Goal: Task Accomplishment & Management: Manage account settings

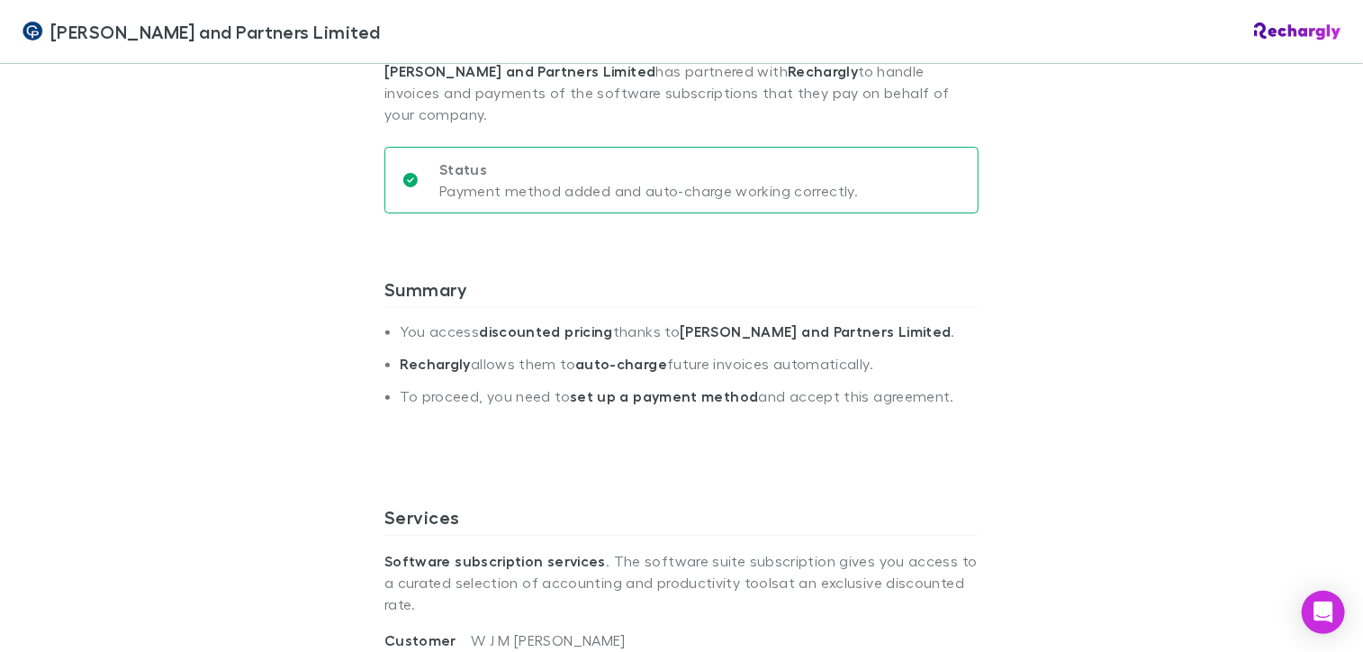
scroll to position [270, 0]
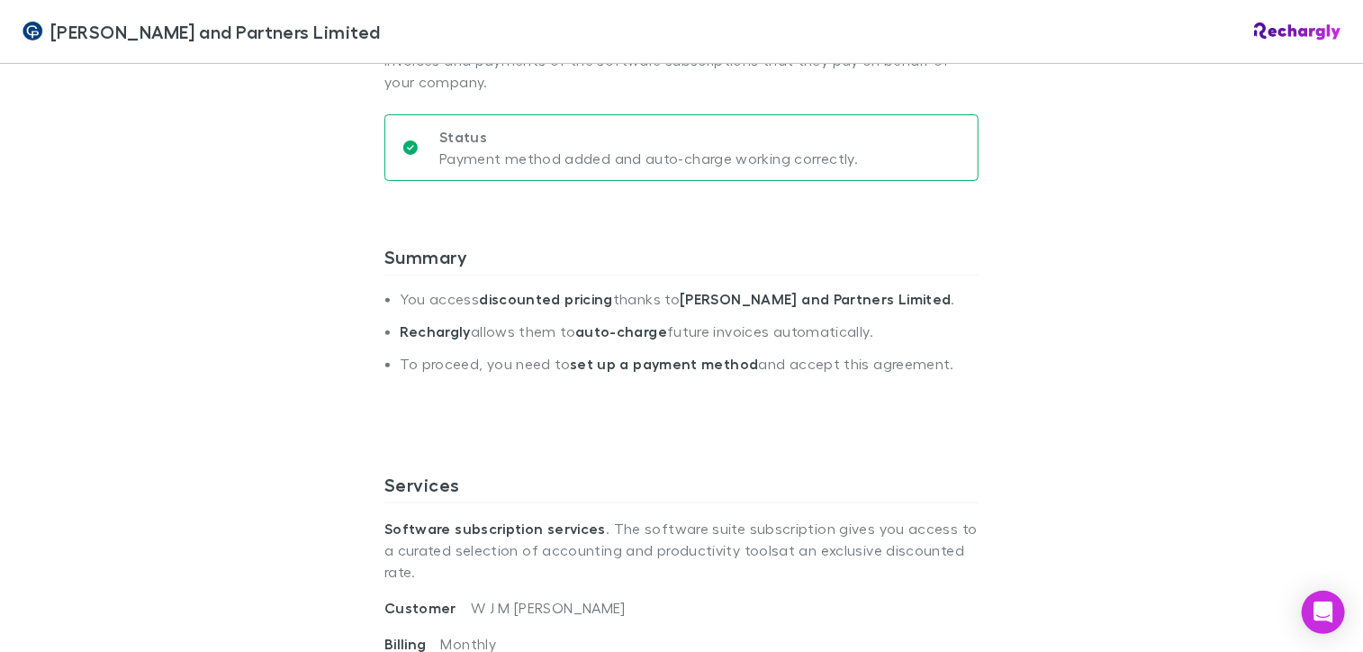
click at [624, 355] on strong "set up a payment method" at bounding box center [664, 364] width 188 height 18
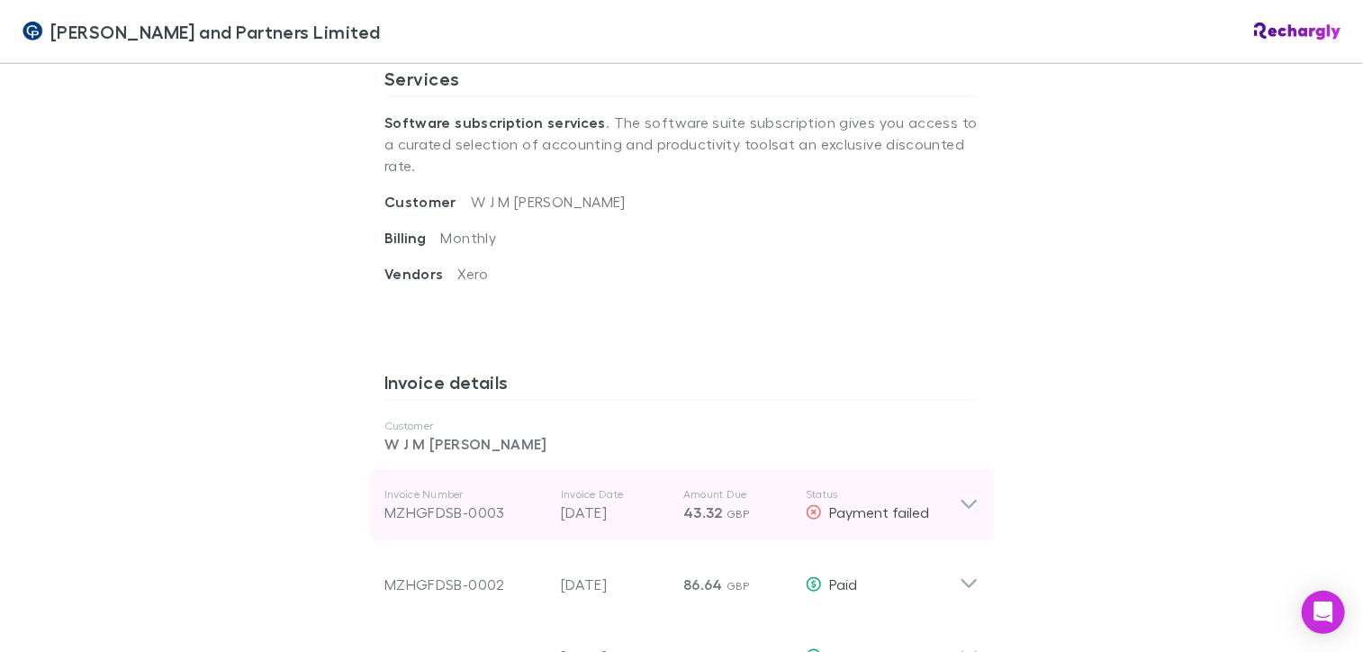
scroll to position [720, 0]
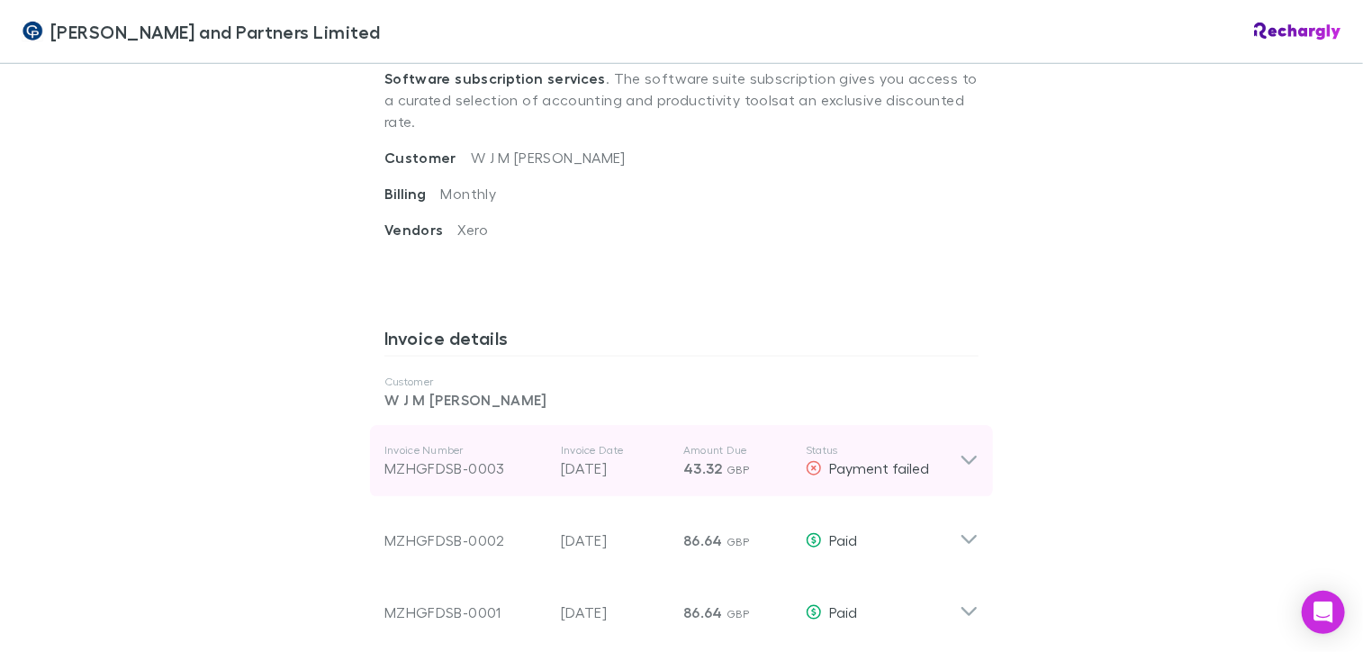
click at [964, 457] on icon at bounding box center [969, 461] width 15 height 9
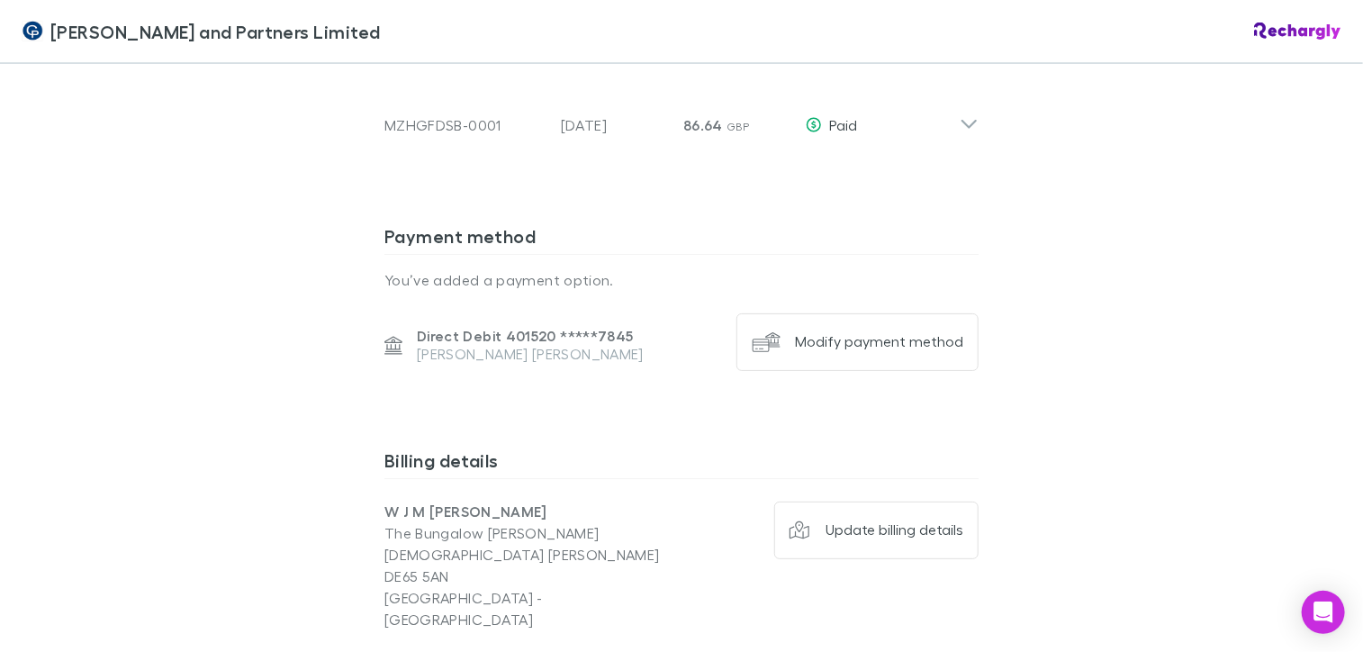
scroll to position [1531, 0]
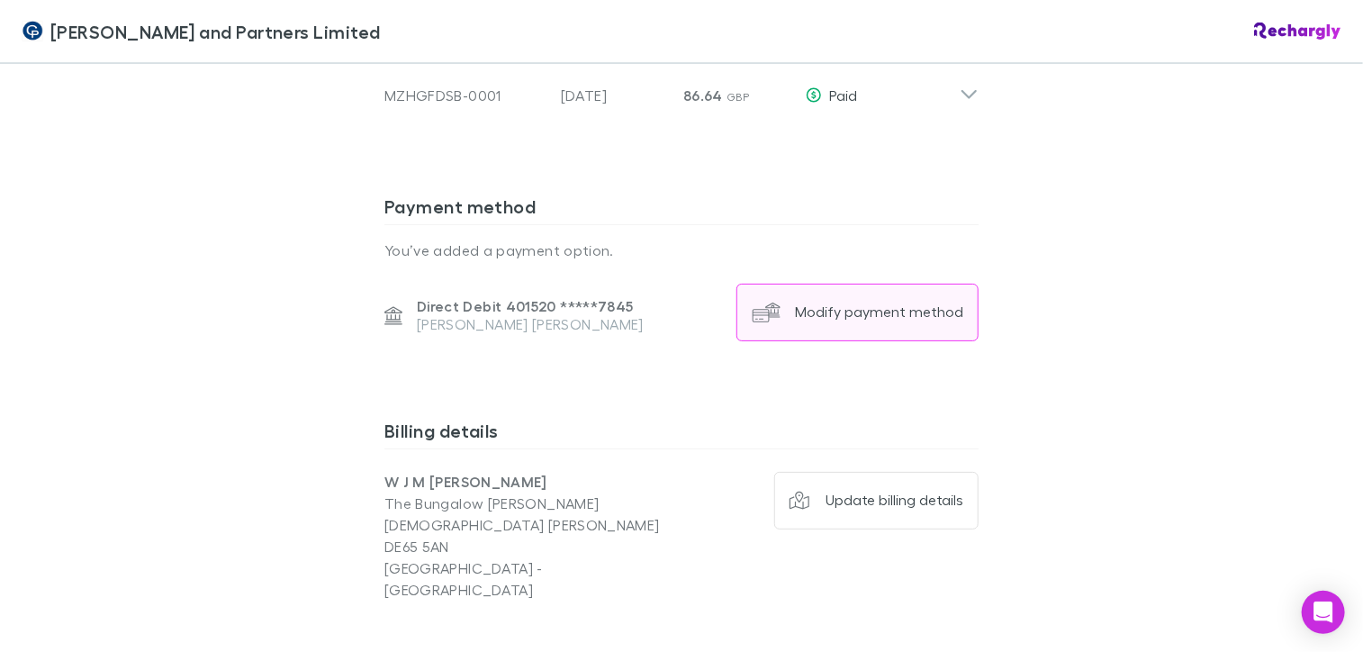
click at [845, 303] on div "Modify payment method" at bounding box center [879, 312] width 168 height 18
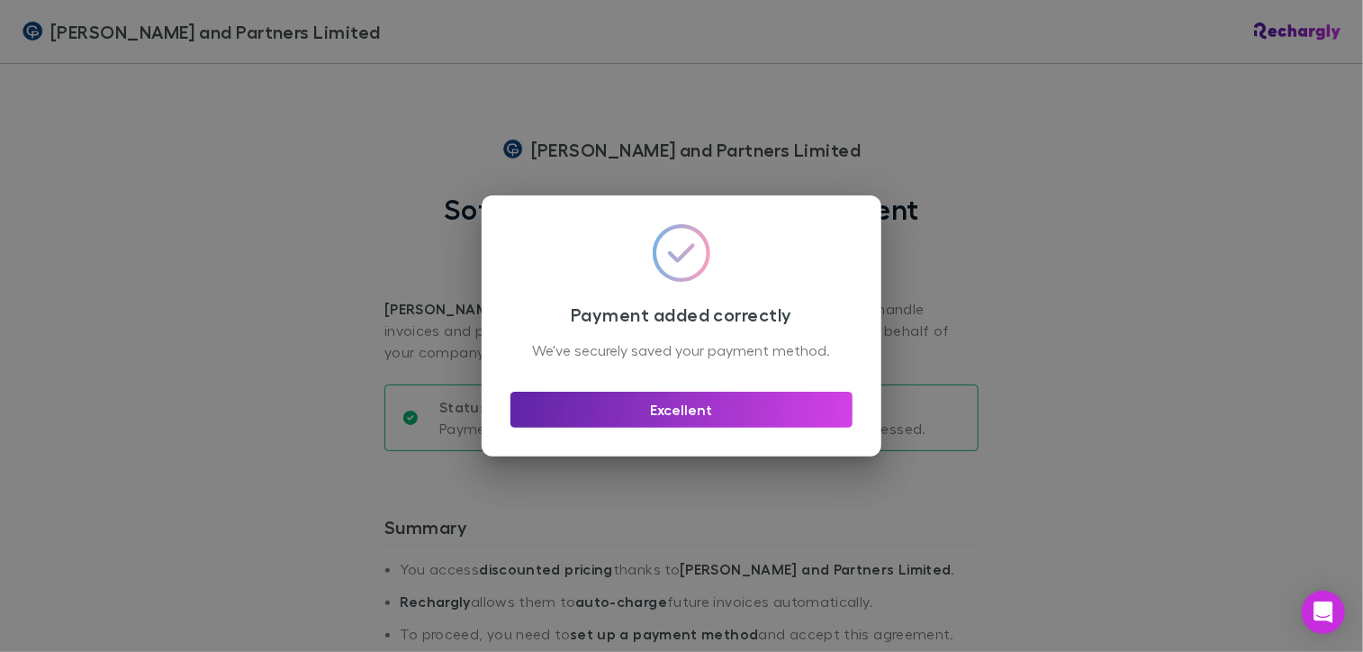
click at [973, 316] on div "Payment added correctly We've securely saved your payment method. Excellent" at bounding box center [681, 326] width 1363 height 652
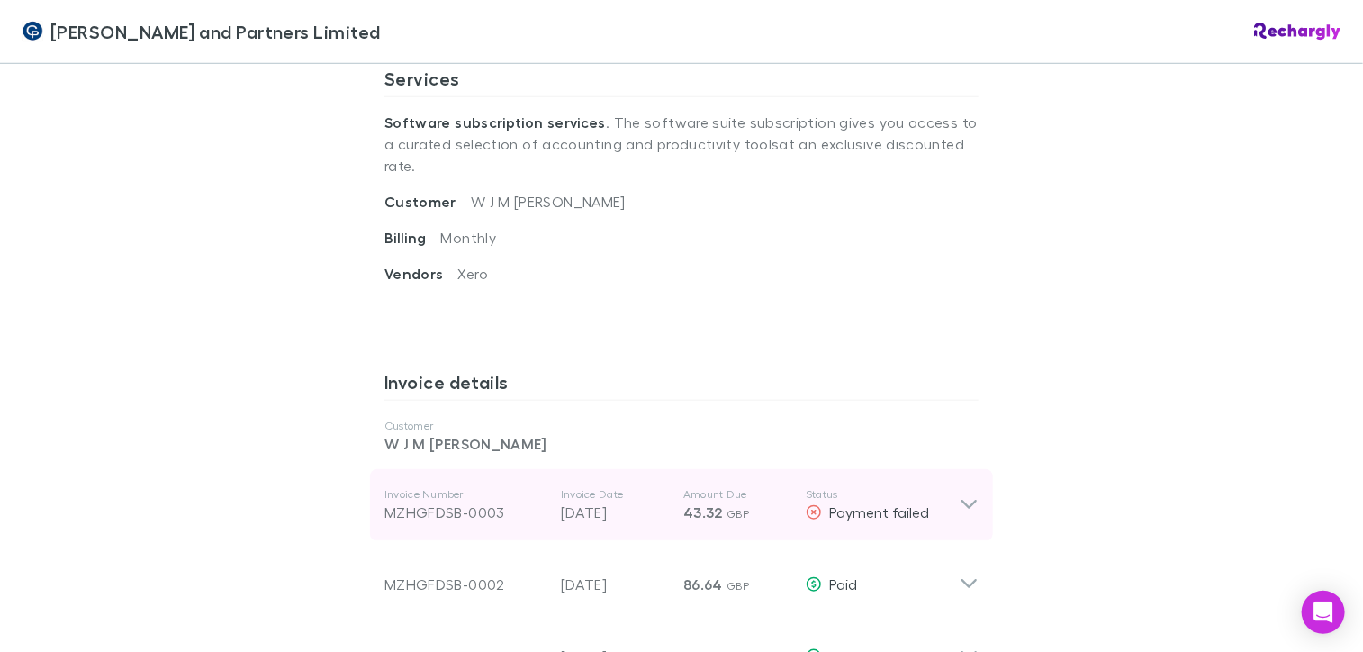
scroll to position [720, 0]
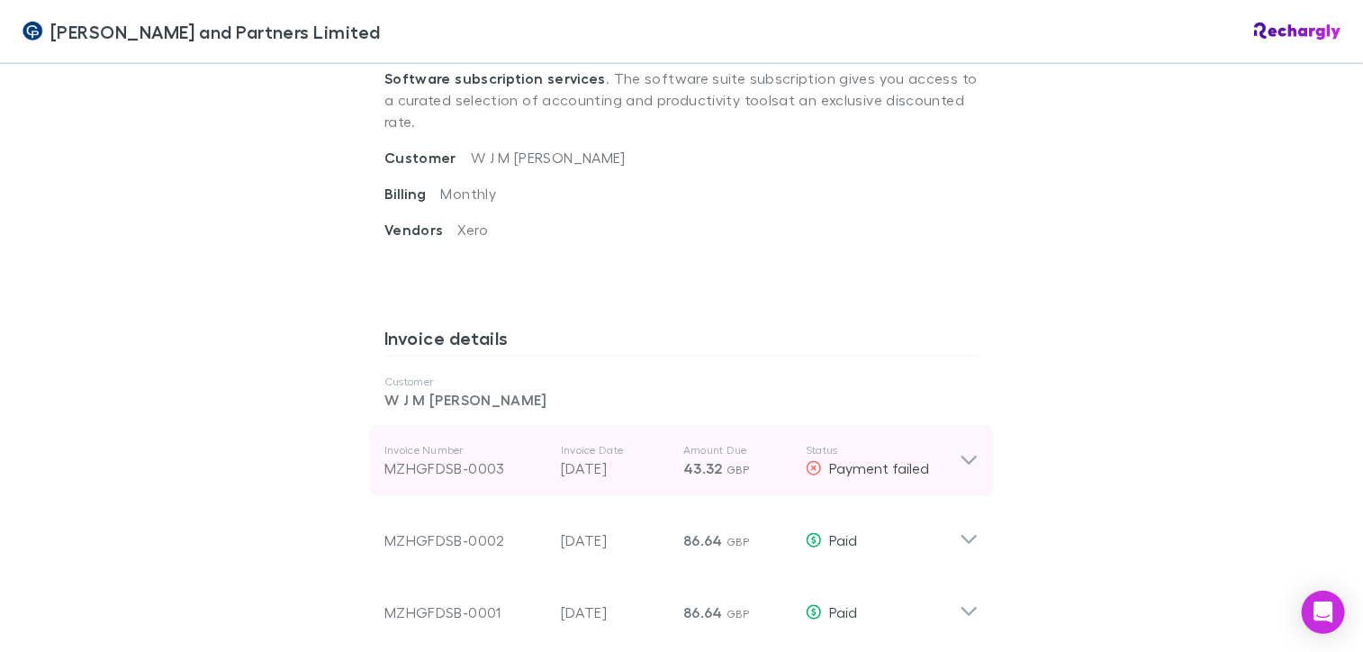
click at [965, 450] on icon at bounding box center [969, 461] width 19 height 22
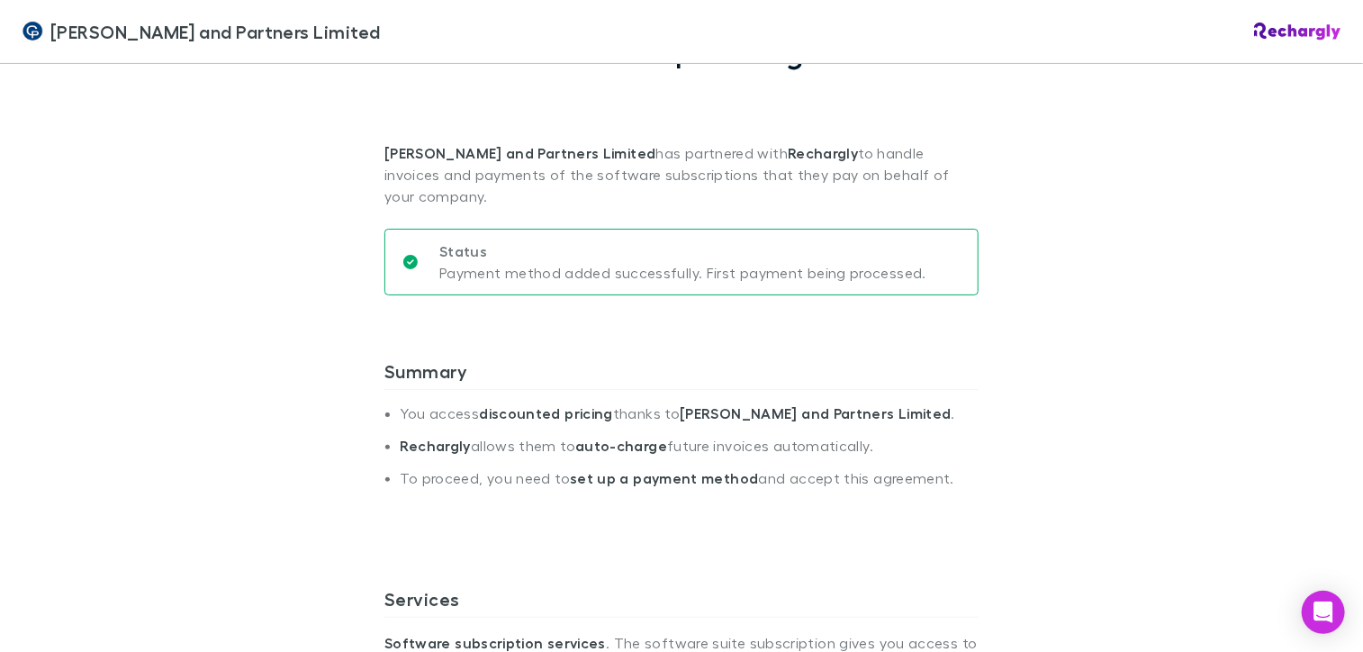
scroll to position [0, 0]
